Goal: Navigation & Orientation: Find specific page/section

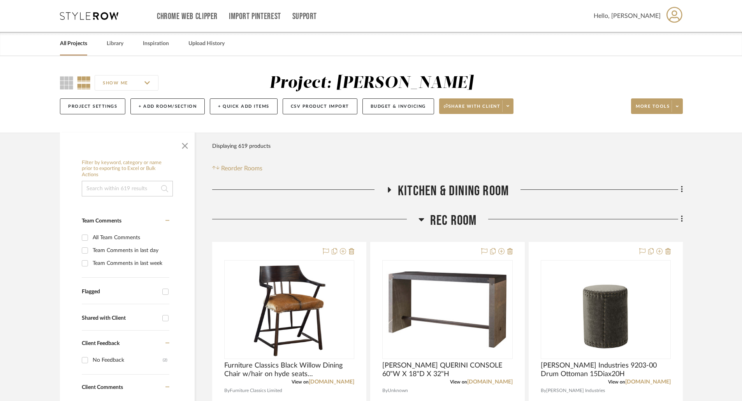
click at [88, 45] on div "All Projects Library Inspiration Upload History" at bounding box center [370, 44] width 645 height 24
click at [84, 45] on link "All Projects" at bounding box center [73, 44] width 27 height 11
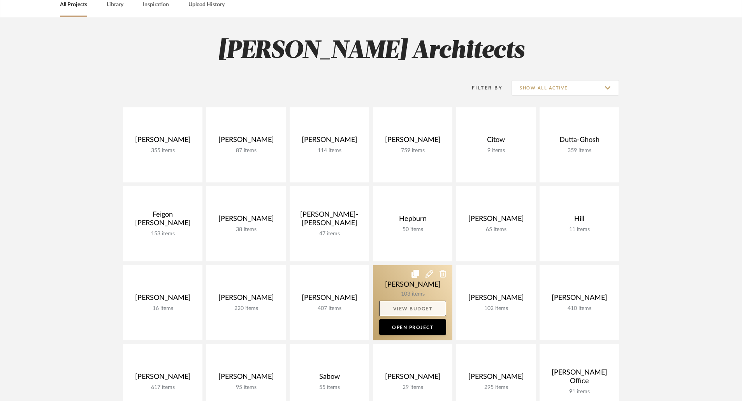
scroll to position [156, 0]
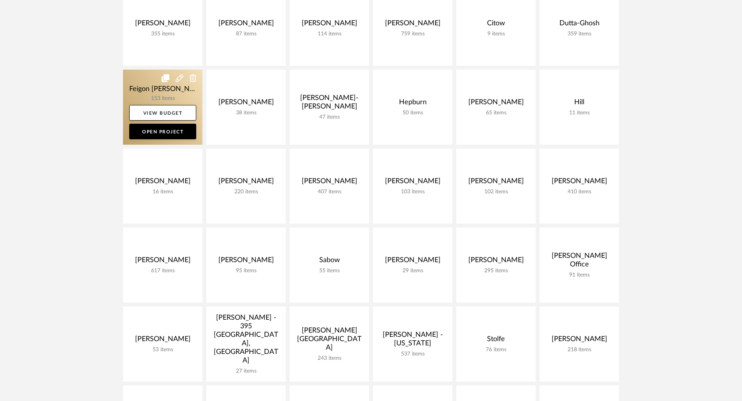
click at [169, 89] on link at bounding box center [162, 107] width 79 height 75
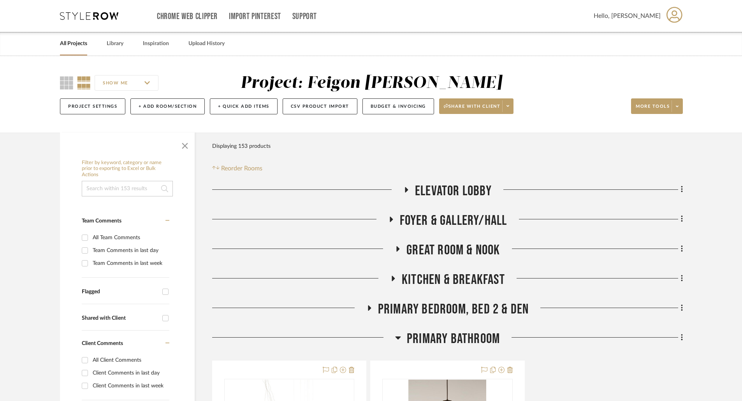
click at [405, 188] on icon at bounding box center [406, 190] width 9 height 6
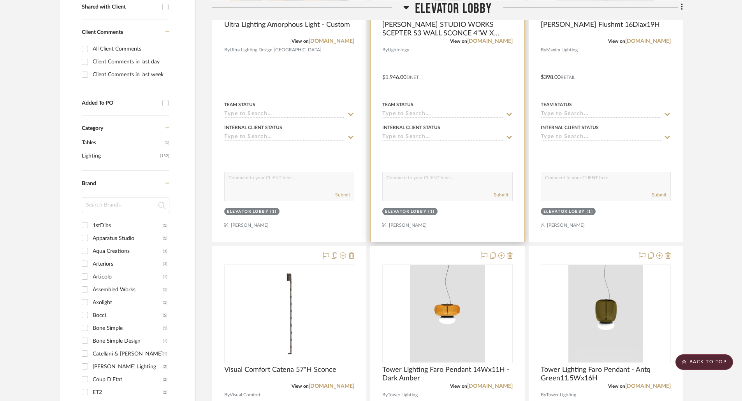
scroll to position [78, 0]
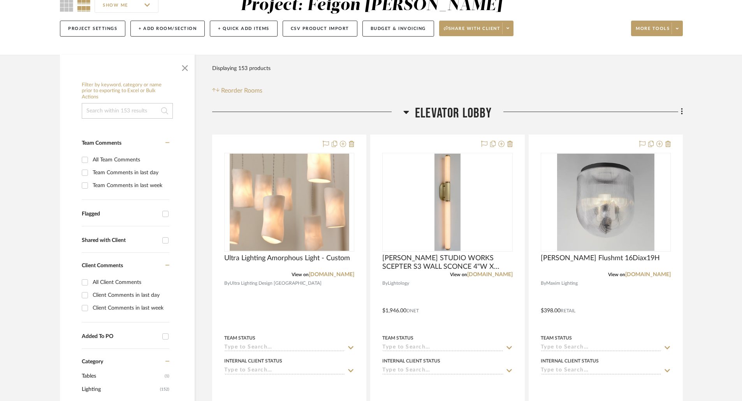
click at [409, 111] on h3 "ELEVATOR LOBBY" at bounding box center [447, 113] width 88 height 17
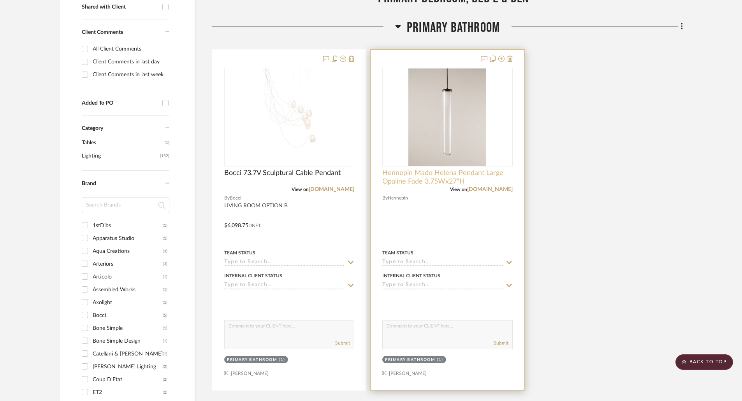
scroll to position [233, 0]
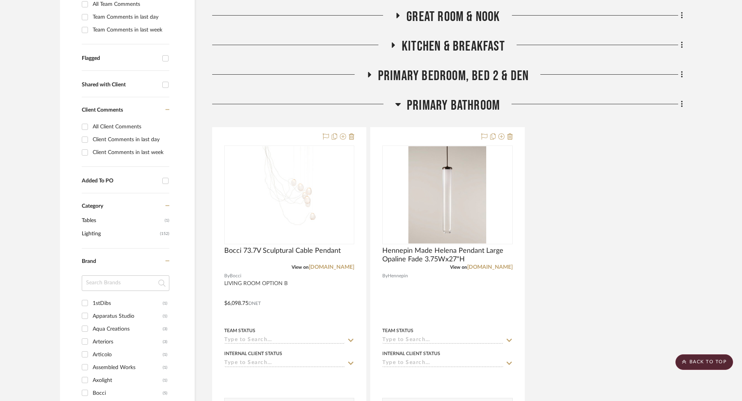
click at [398, 106] on icon at bounding box center [398, 104] width 6 height 9
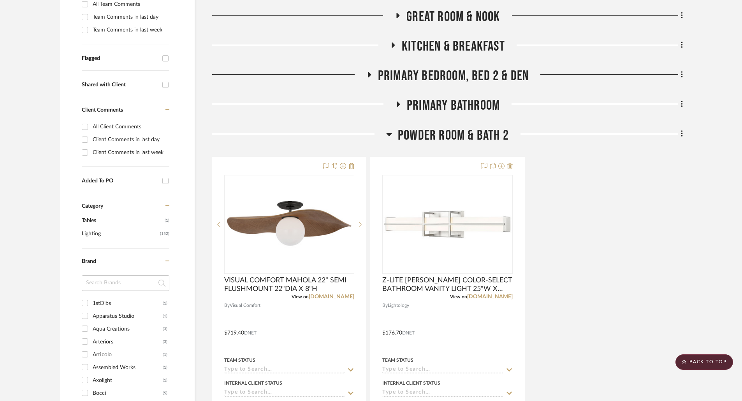
click at [398, 106] on icon at bounding box center [397, 105] width 9 height 6
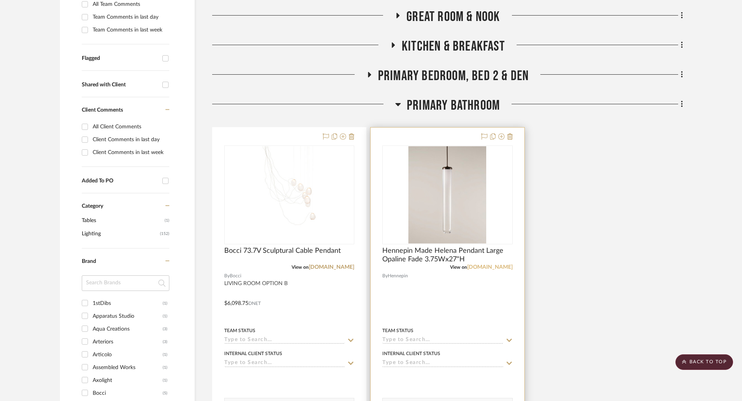
click at [478, 266] on link "[DOMAIN_NAME]" at bounding box center [490, 267] width 46 height 5
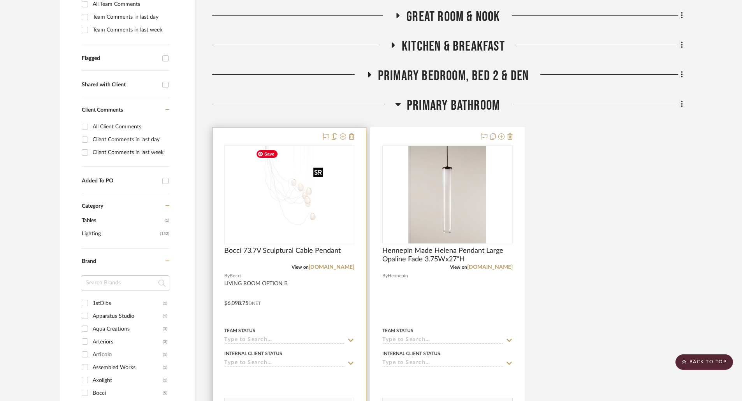
click at [0, 0] on img at bounding box center [0, 0] width 0 height 0
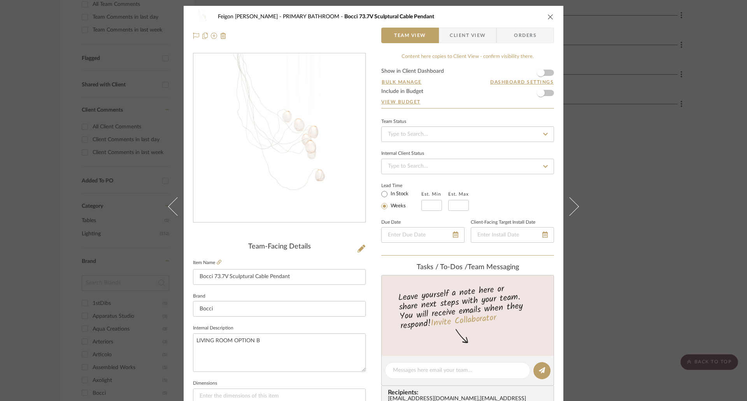
click at [219, 261] on icon at bounding box center [219, 262] width 5 height 5
